Goal: Task Accomplishment & Management: Use online tool/utility

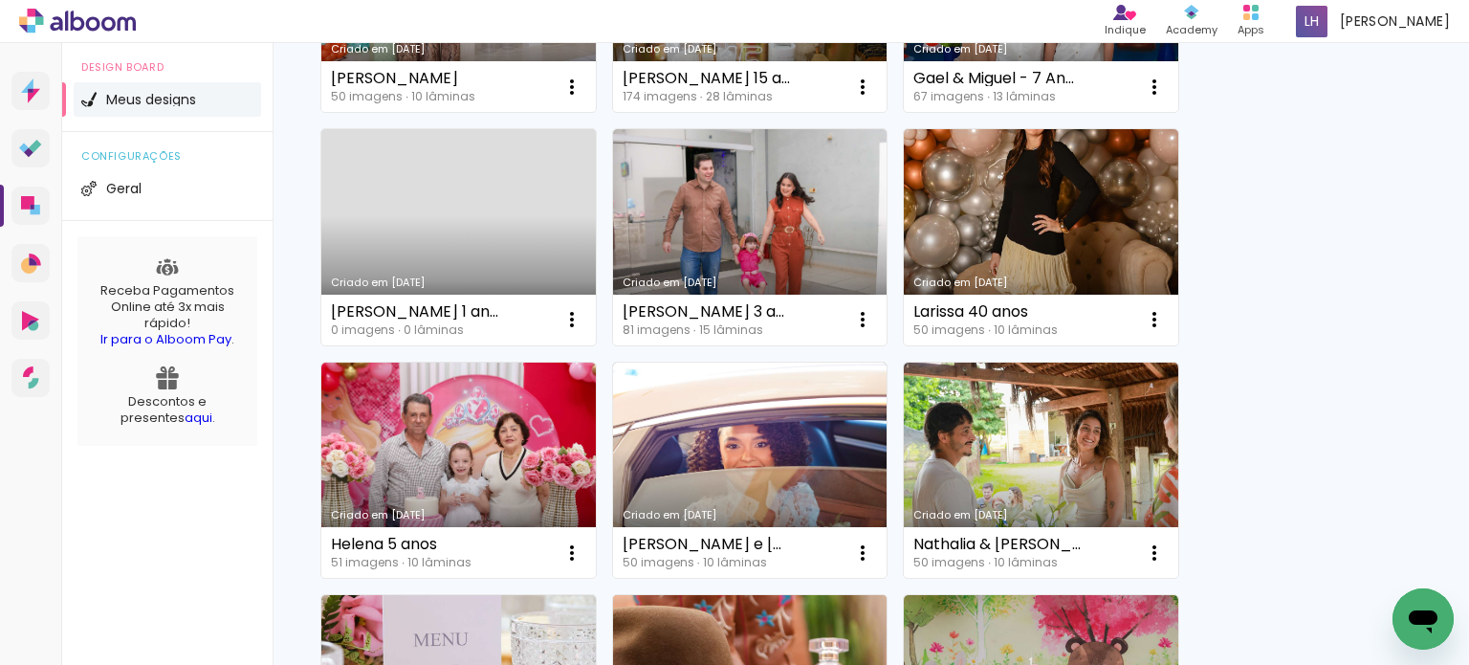
scroll to position [574, 0]
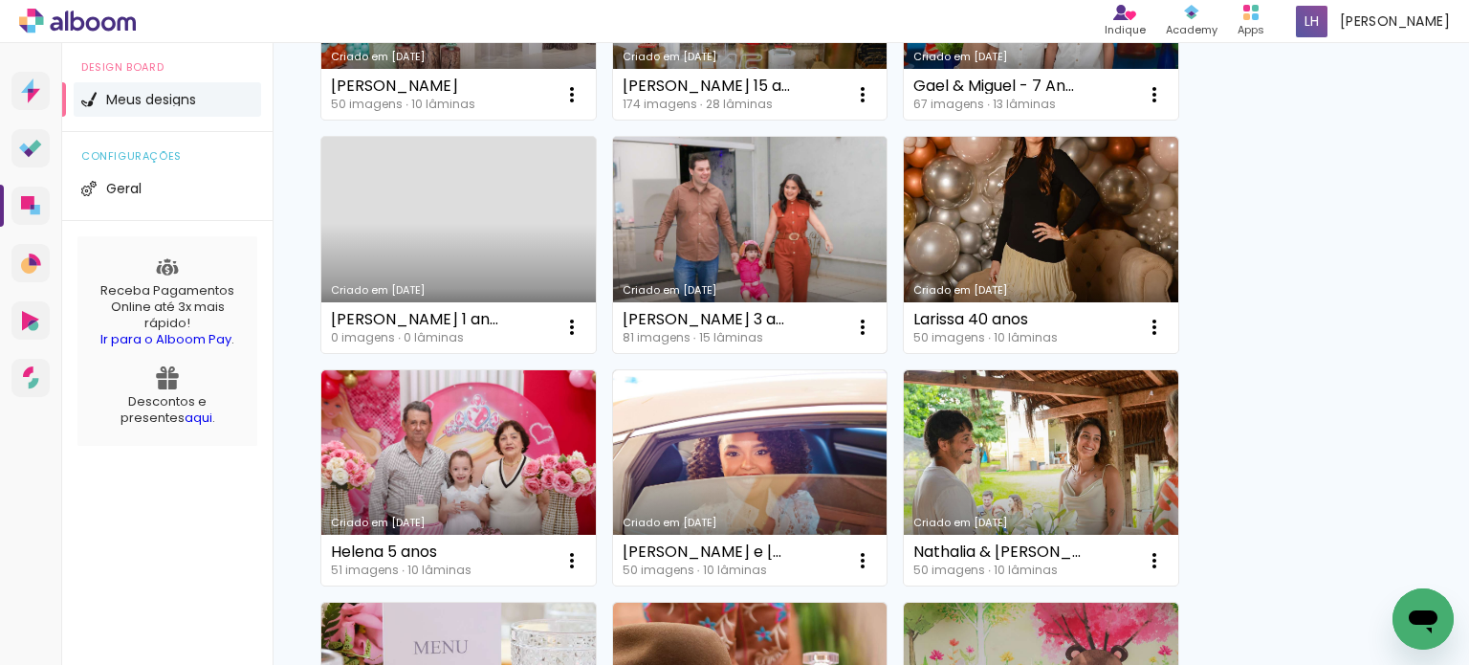
click at [726, 265] on link "Criado em [DATE]" at bounding box center [750, 245] width 274 height 216
